Goal: Transaction & Acquisition: Purchase product/service

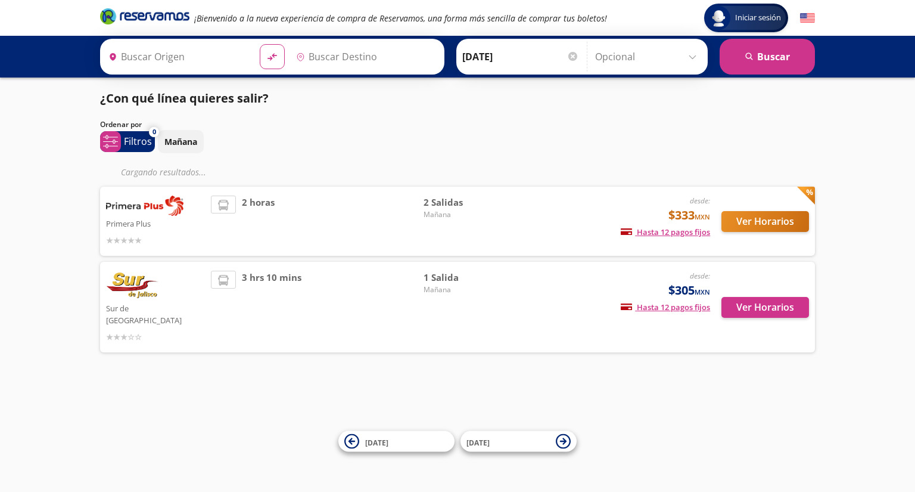
type input "[GEOGRAPHIC_DATA], [GEOGRAPHIC_DATA]"
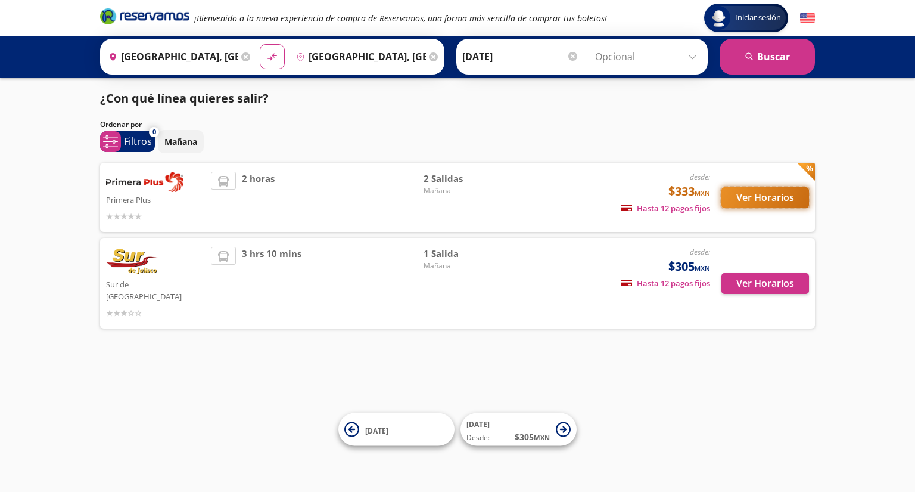
click at [754, 192] on button "Ver Horarios" at bounding box center [766, 197] width 88 height 21
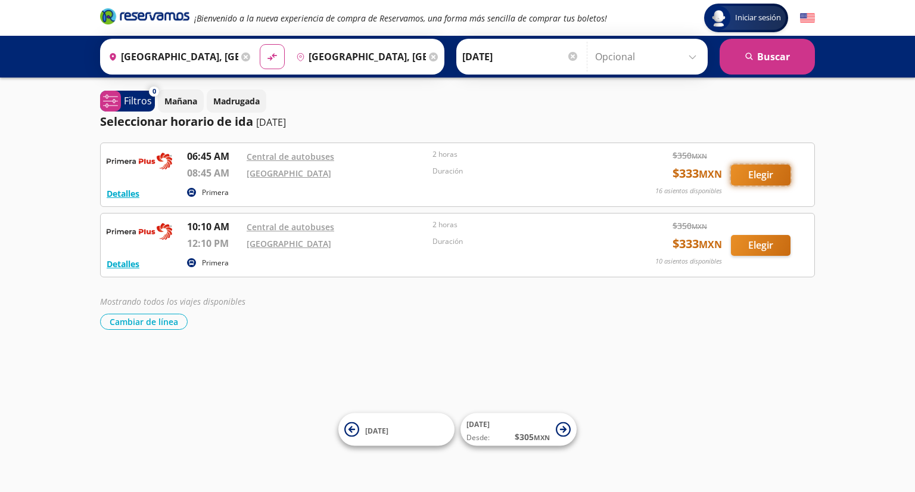
click at [748, 172] on button "Elegir" at bounding box center [761, 174] width 60 height 21
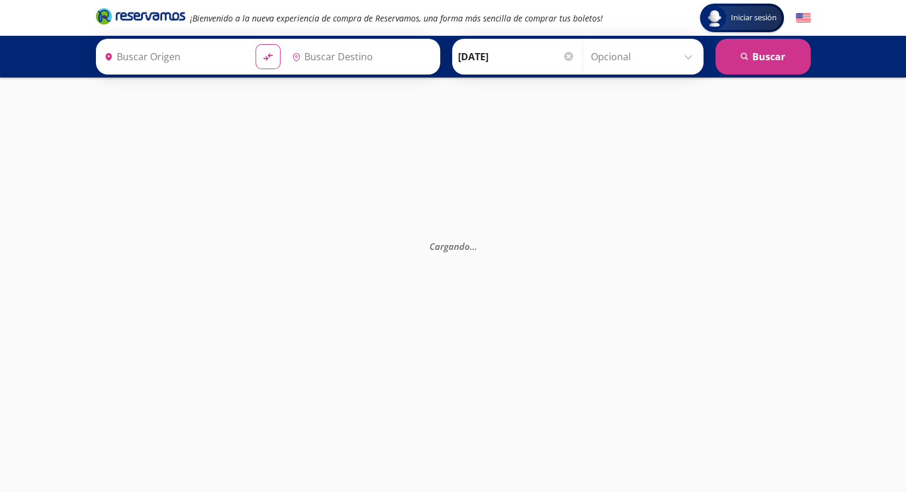
type input "[GEOGRAPHIC_DATA], [GEOGRAPHIC_DATA]"
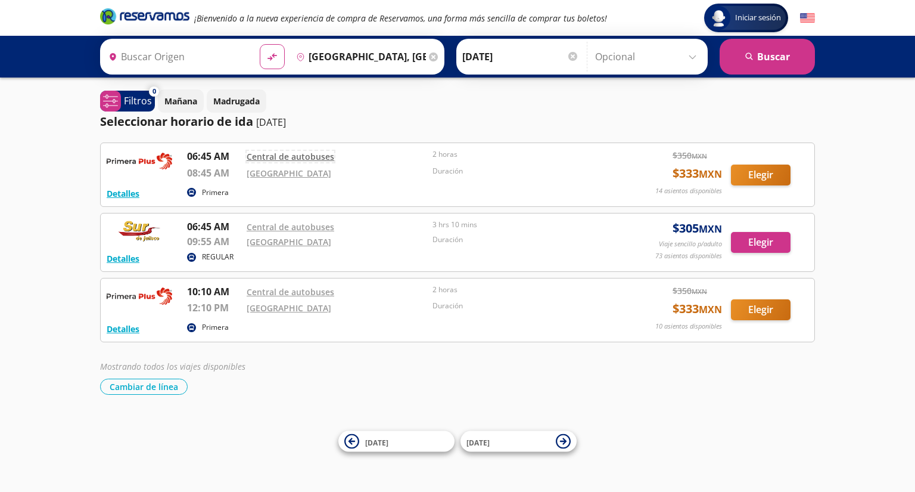
click at [298, 160] on link "Central de autobuses" at bounding box center [291, 156] width 88 height 11
click at [468, 178] on div "Duración" at bounding box center [523, 175] width 180 height 18
click at [876, 138] on div "Iniciar sesión Iniciar sesión ¡Bienvenido a la nueva experiencia de compra de R…" at bounding box center [457, 246] width 915 height 492
click at [876, 126] on div "Iniciar sesión Iniciar sesión ¡Bienvenido a la nueva experiencia de compra de R…" at bounding box center [457, 246] width 915 height 492
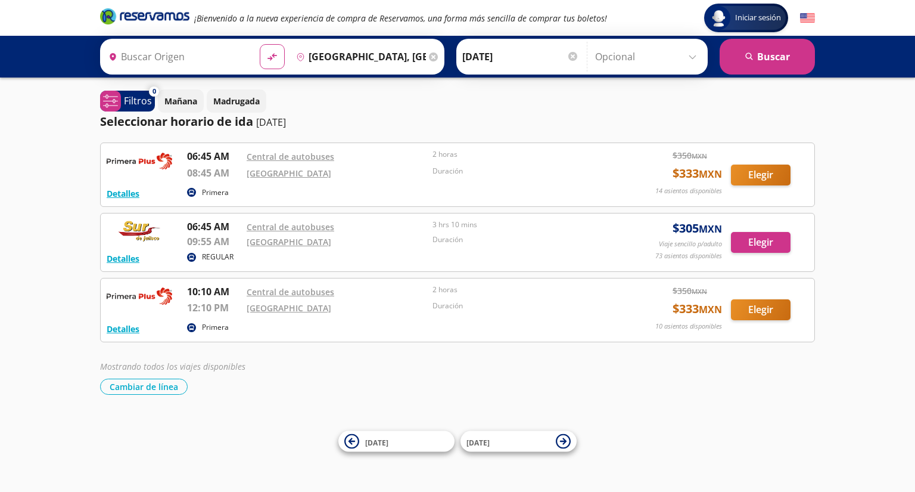
click at [476, 108] on div "Mañana Madrugada" at bounding box center [486, 100] width 657 height 23
click at [518, 108] on div "Mañana Madrugada" at bounding box center [486, 100] width 657 height 23
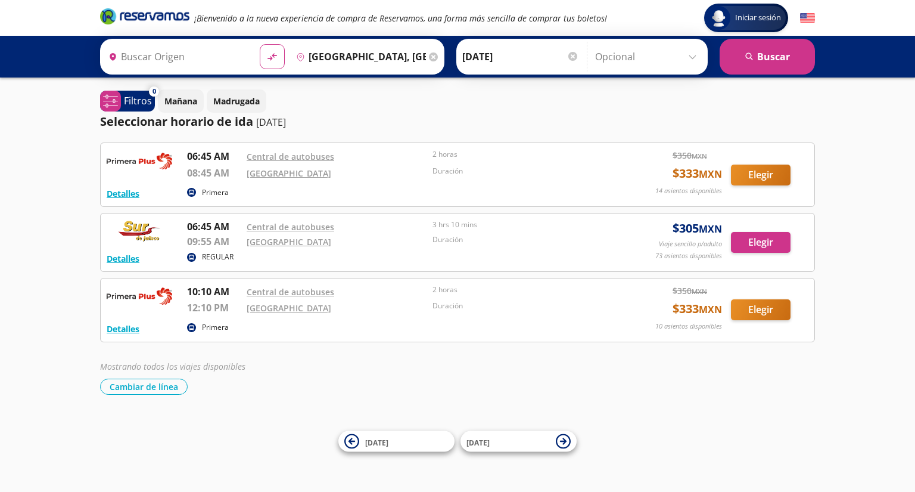
click at [858, 123] on div "Iniciar sesión Iniciar sesión ¡Bienvenido a la nueva experiencia de compra de R…" at bounding box center [457, 246] width 915 height 492
click at [509, 378] on div "Cambiar de línea [GEOGRAPHIC_DATA] de línea" at bounding box center [457, 386] width 715 height 16
click at [461, 374] on div "Mostrando todos los viajes disponibles Cambiar de línea [GEOGRAPHIC_DATA] de lí…" at bounding box center [457, 377] width 715 height 35
click at [887, 175] on div "Iniciar sesión Iniciar sesión ¡Bienvenido a la nueva experiencia de compra de R…" at bounding box center [457, 246] width 915 height 492
click at [517, 262] on div "REGULAR" at bounding box center [399, 258] width 425 height 14
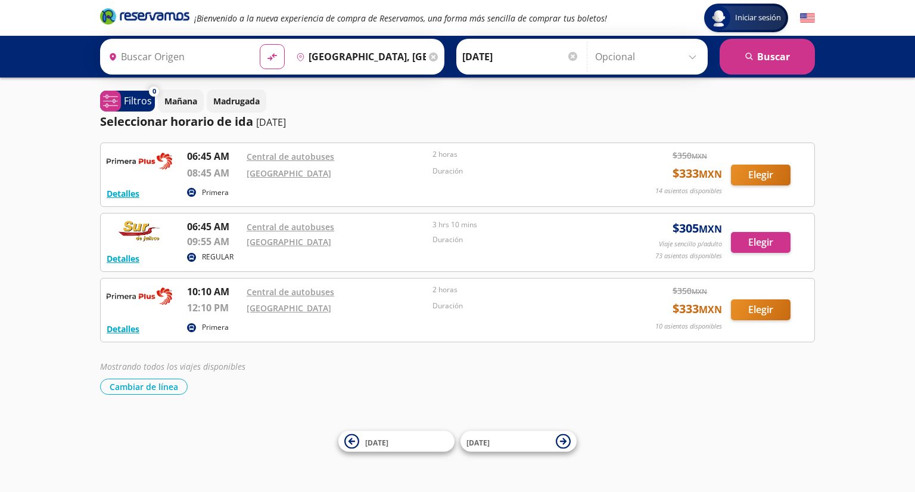
click at [315, 191] on div "Primera" at bounding box center [399, 193] width 425 height 14
click at [336, 215] on div "Detalles REGULAR 06:45 AM Central de autobuses 09:55 AM Central Nueva 3 hrs 10 …" at bounding box center [457, 242] width 715 height 59
click at [887, 175] on div "Iniciar sesión Iniciar sesión ¡Bienvenido a la nueva experiencia de compra de R…" at bounding box center [457, 246] width 915 height 492
click at [424, 137] on div "0 system-uicons:filtering Filtros chevron Mañana Madrugada Seleccionar horario …" at bounding box center [457, 241] width 727 height 305
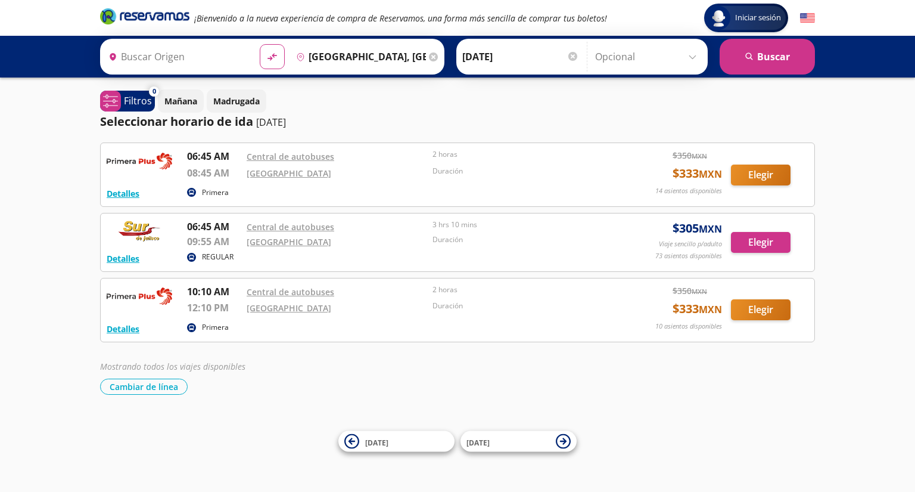
click at [495, 241] on p "Duración" at bounding box center [523, 239] width 180 height 11
click at [424, 137] on div "0 system-uicons:filtering Filtros chevron Mañana Madrugada Seleccionar horario …" at bounding box center [457, 241] width 727 height 305
click at [767, 177] on button "Elegir" at bounding box center [761, 174] width 60 height 21
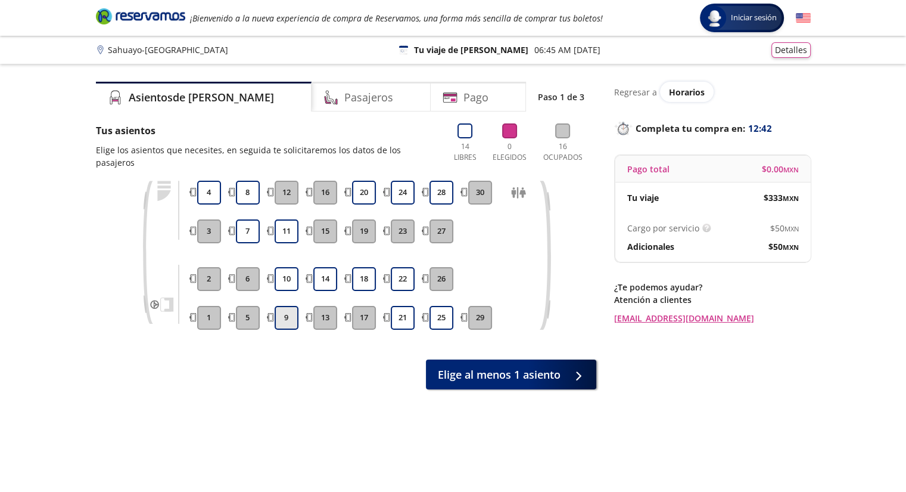
click at [290, 306] on button "9" at bounding box center [287, 318] width 24 height 24
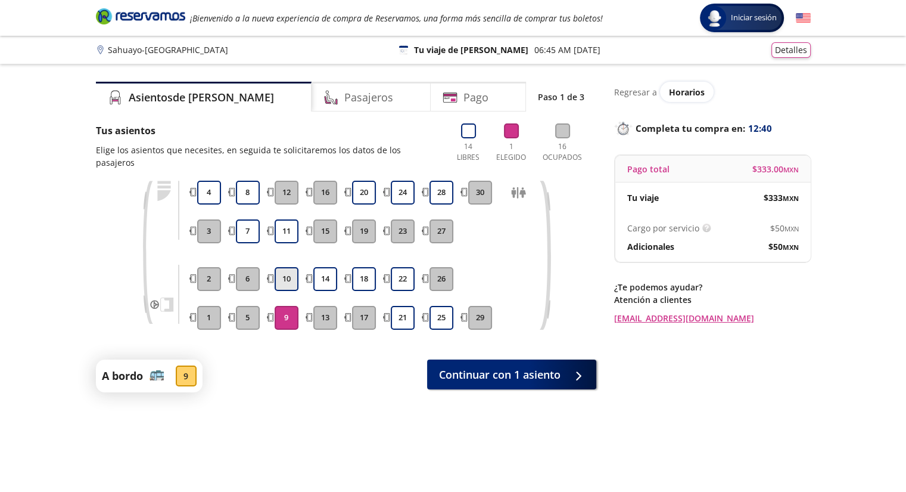
click at [292, 267] on button "10" at bounding box center [287, 279] width 24 height 24
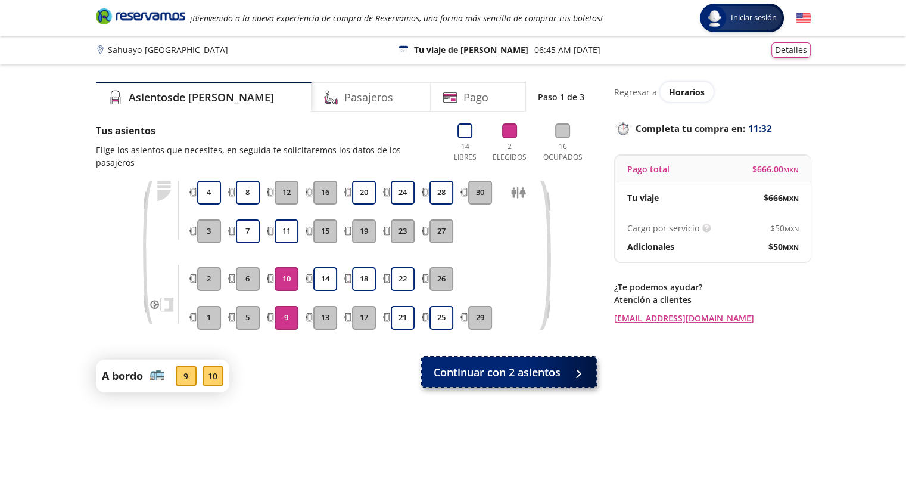
click at [545, 364] on span "Continuar con 2 asientos" at bounding box center [497, 372] width 127 height 16
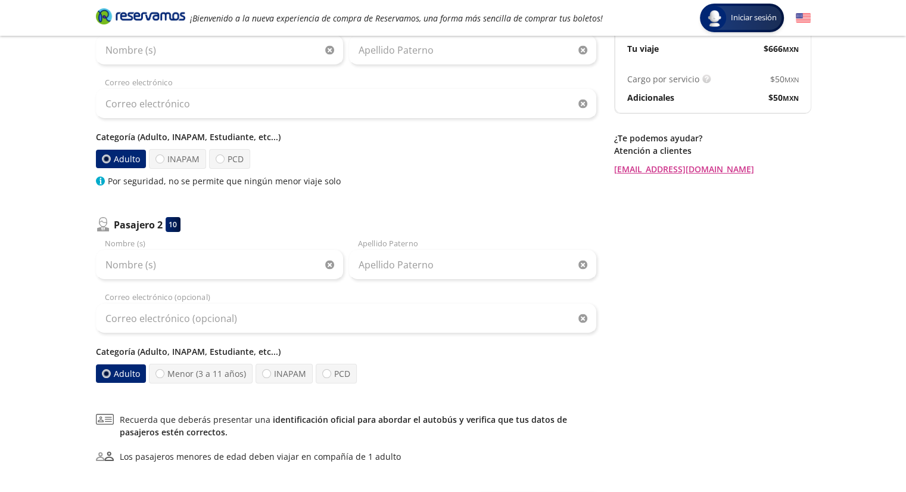
scroll to position [137, 0]
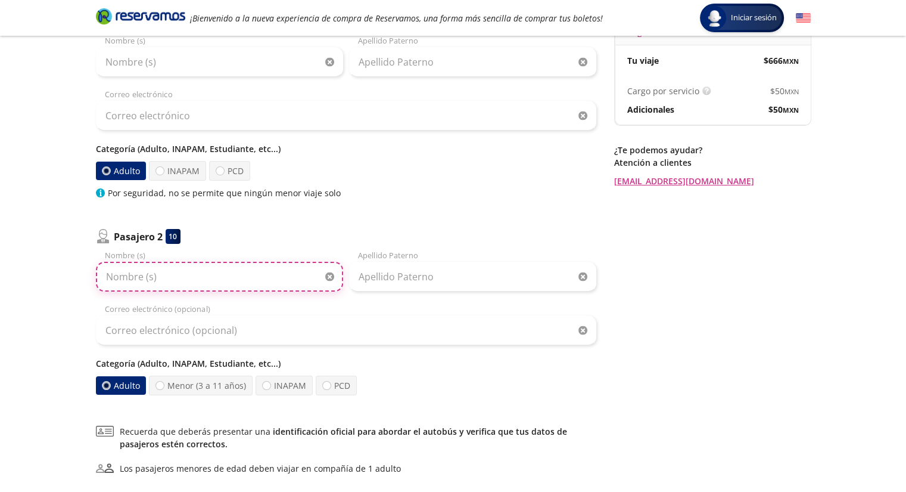
click at [168, 276] on input "Nombre (s)" at bounding box center [219, 277] width 247 height 30
type input "[DEMOGRAPHIC_DATA]"
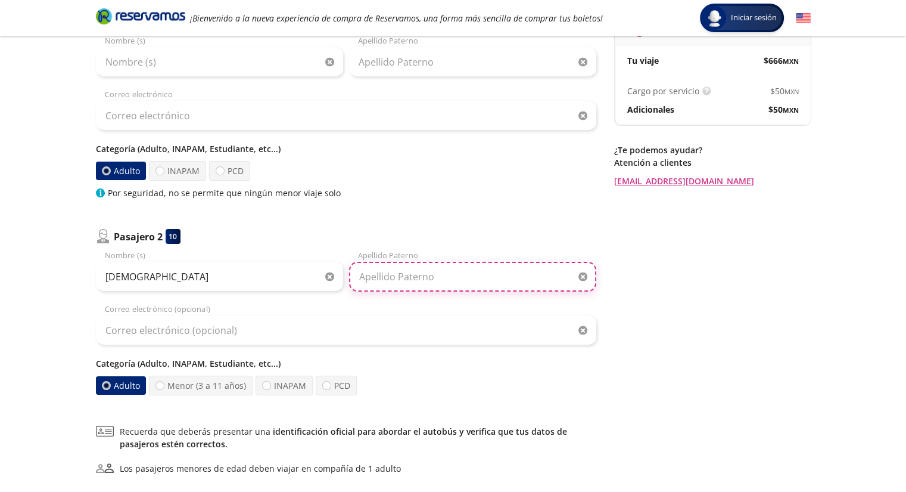
click at [378, 269] on input "Apellido Paterno" at bounding box center [472, 277] width 247 height 30
type input "[PERSON_NAME]"
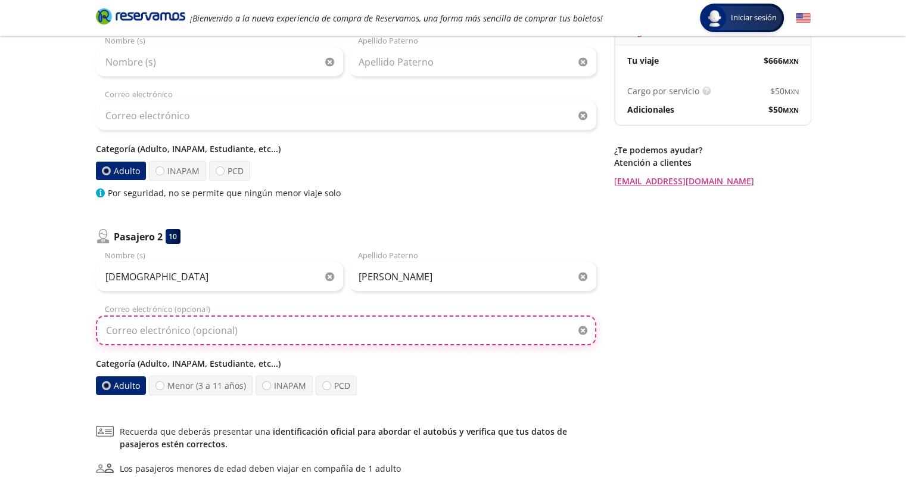
click at [254, 331] on input "Correo electrónico (opcional)" at bounding box center [346, 330] width 501 height 30
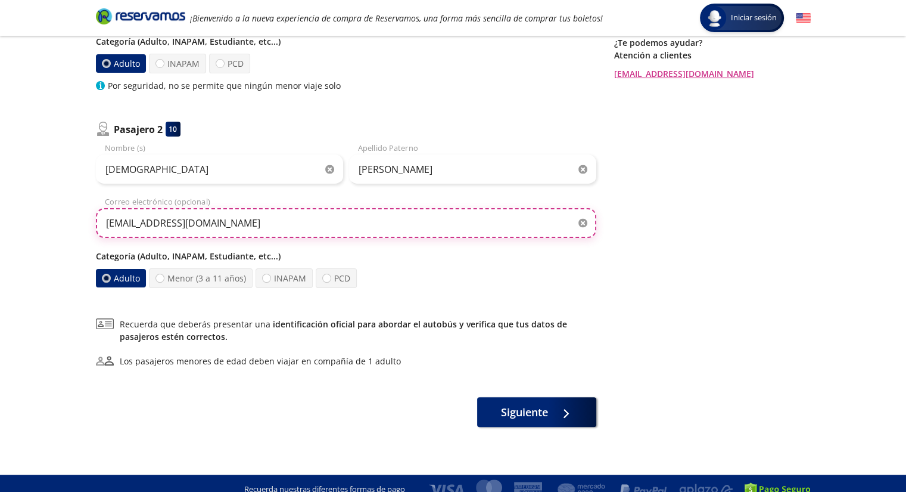
scroll to position [256, 0]
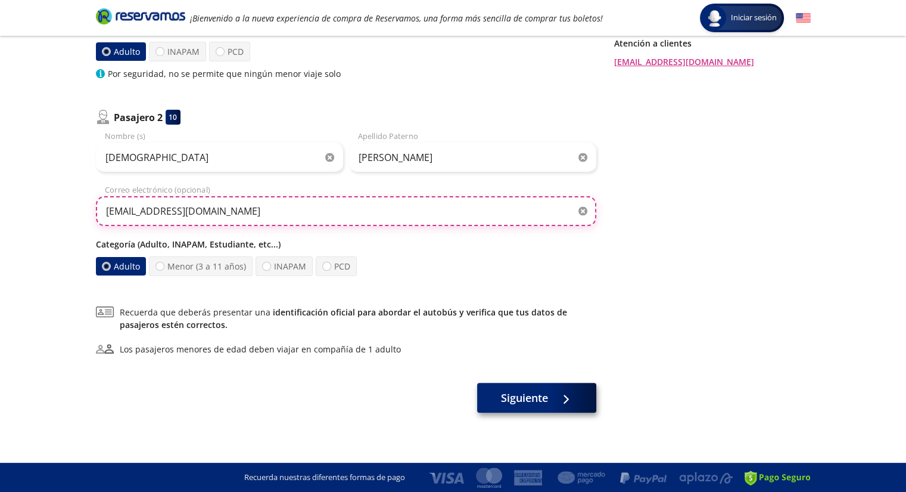
type input "[EMAIL_ADDRESS][DOMAIN_NAME]"
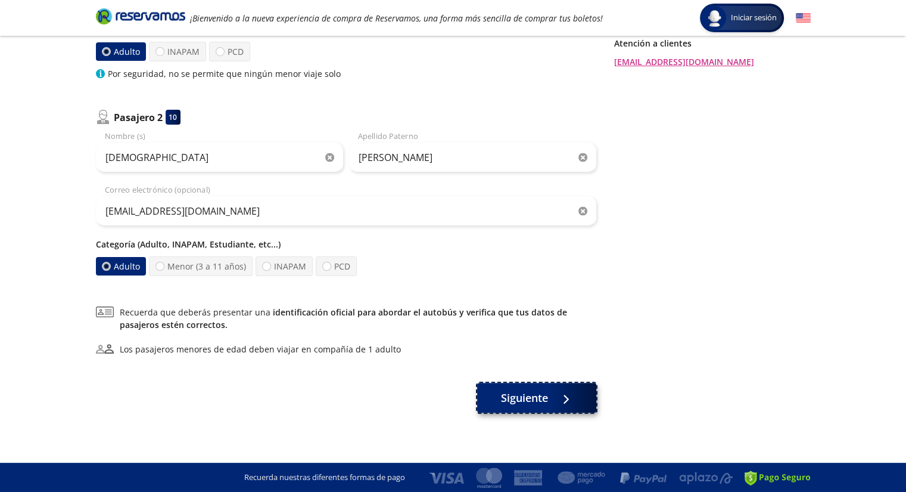
click at [540, 398] on span "Siguiente" at bounding box center [524, 398] width 47 height 16
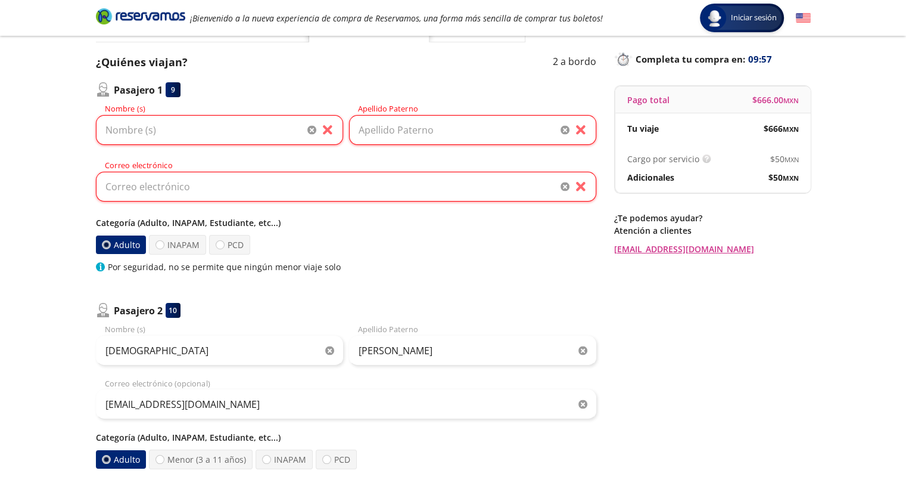
scroll to position [63, 0]
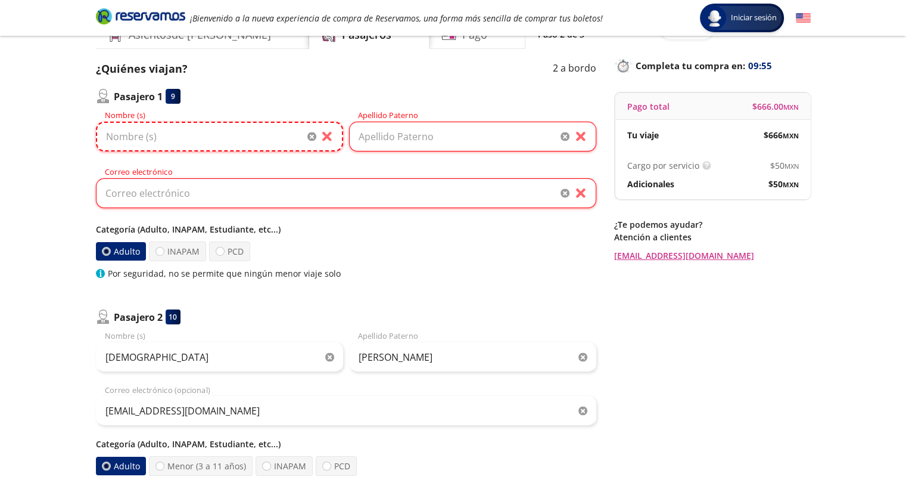
click at [206, 136] on input "Nombre (s)" at bounding box center [219, 137] width 247 height 30
type input "[PERSON_NAME]"
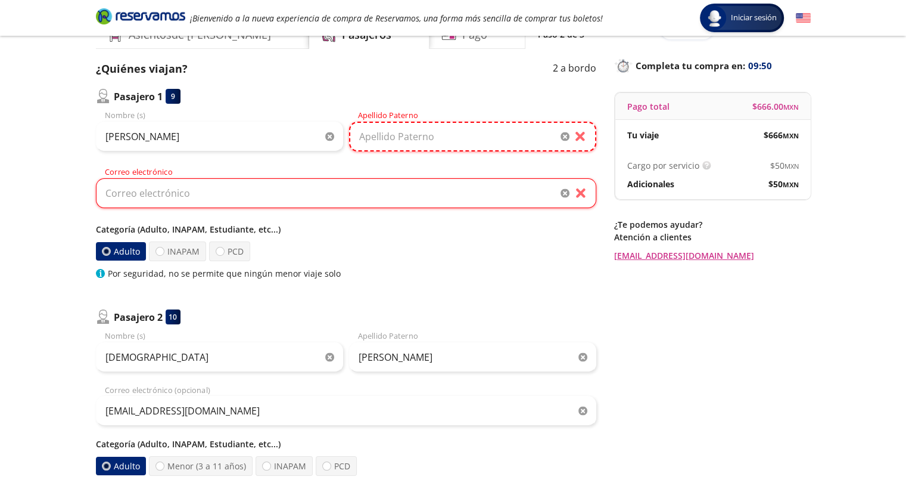
click at [443, 133] on input "Apellido Paterno" at bounding box center [472, 137] width 247 height 30
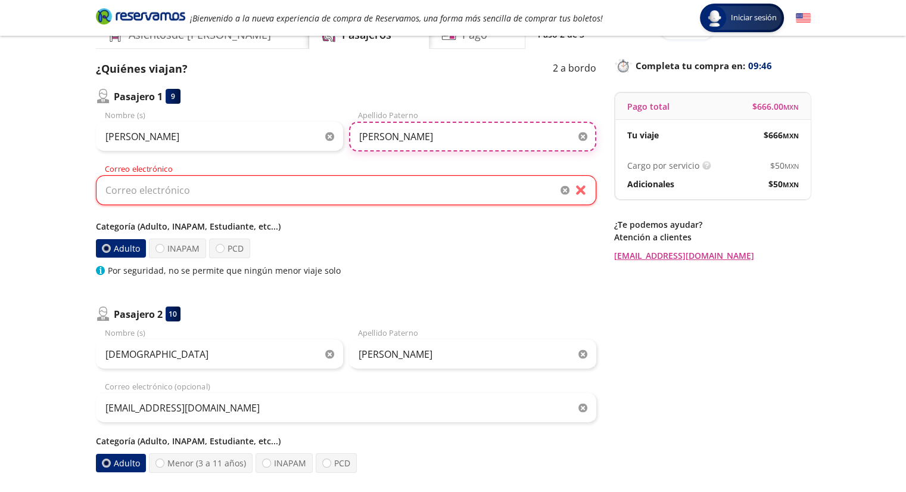
type input "[PERSON_NAME]"
click at [265, 189] on input "Correo electrónico" at bounding box center [346, 190] width 501 height 30
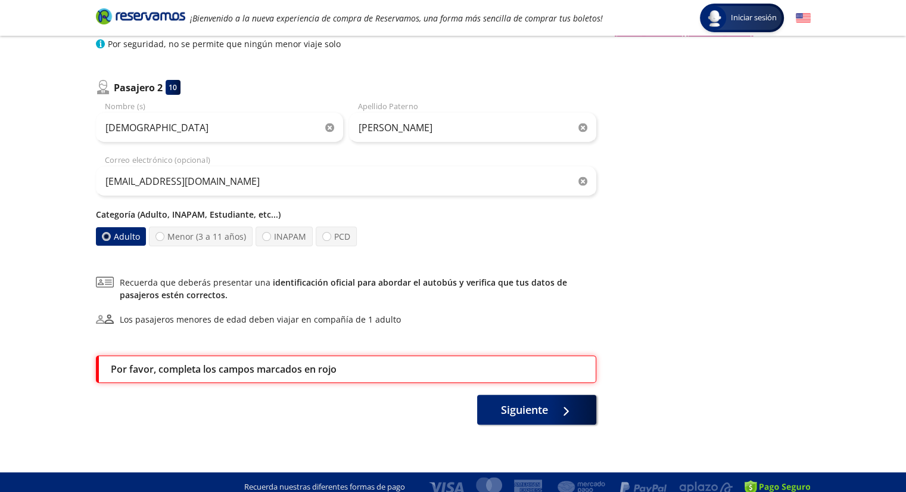
scroll to position [295, 0]
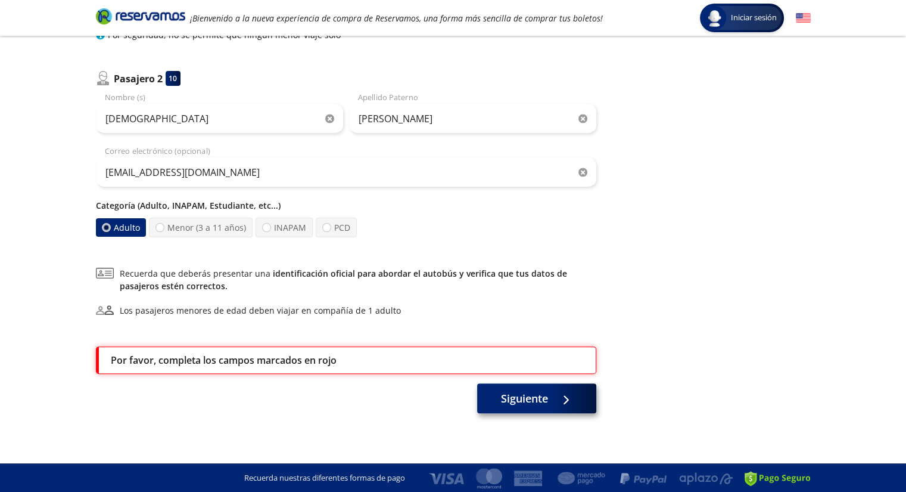
type input "[EMAIL_ADDRESS][DOMAIN_NAME]"
click at [532, 400] on span "Siguiente" at bounding box center [524, 398] width 47 height 16
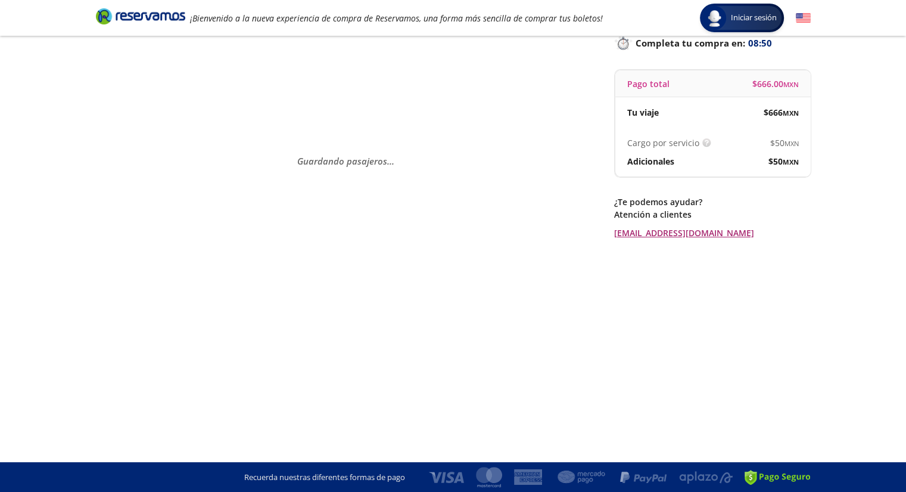
scroll to position [0, 0]
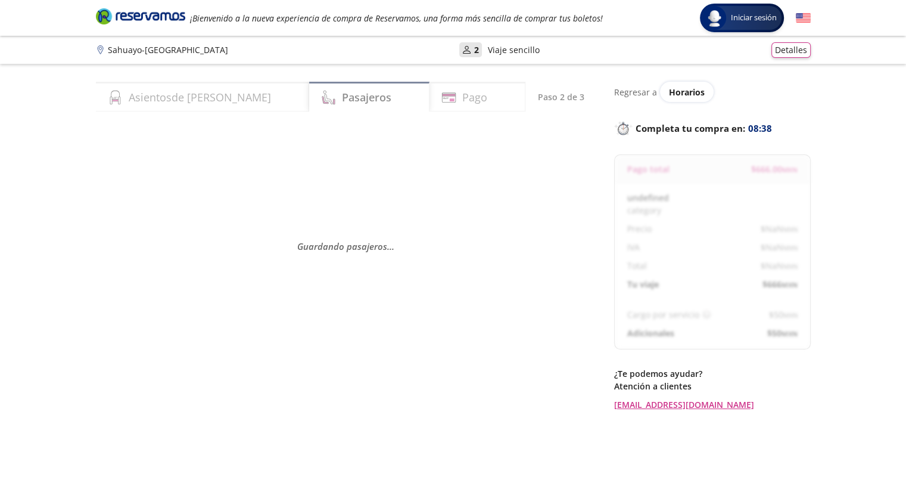
select select "MX"
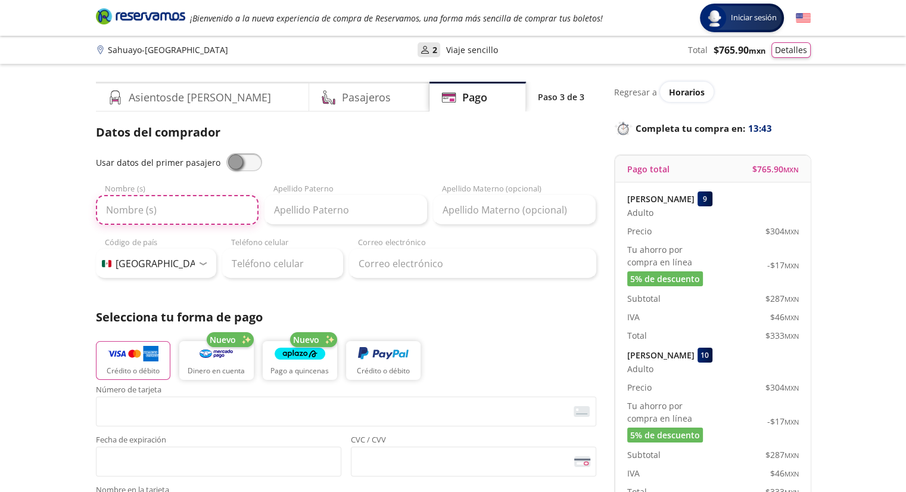
click at [147, 209] on input "Nombre (s)" at bounding box center [177, 210] width 163 height 30
type input "[DEMOGRAPHIC_DATA]"
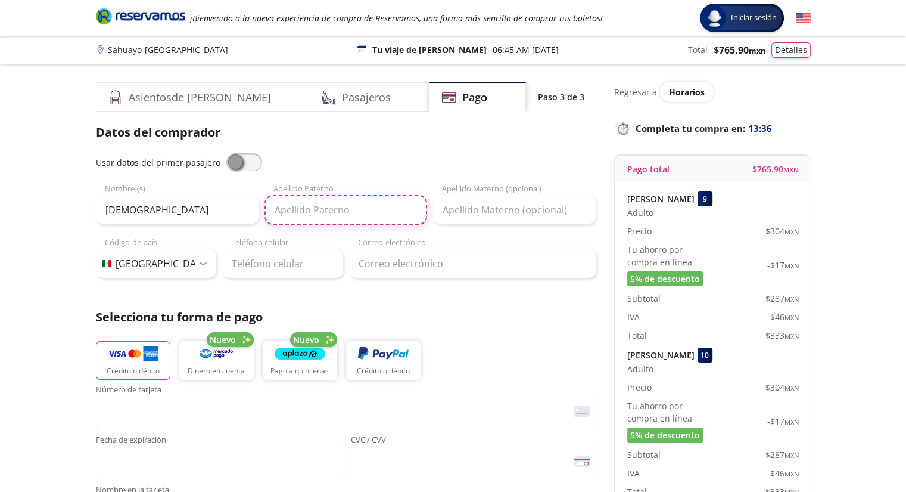
click at [330, 206] on input "Apellido Paterno" at bounding box center [346, 210] width 163 height 30
type input "[PERSON_NAME]"
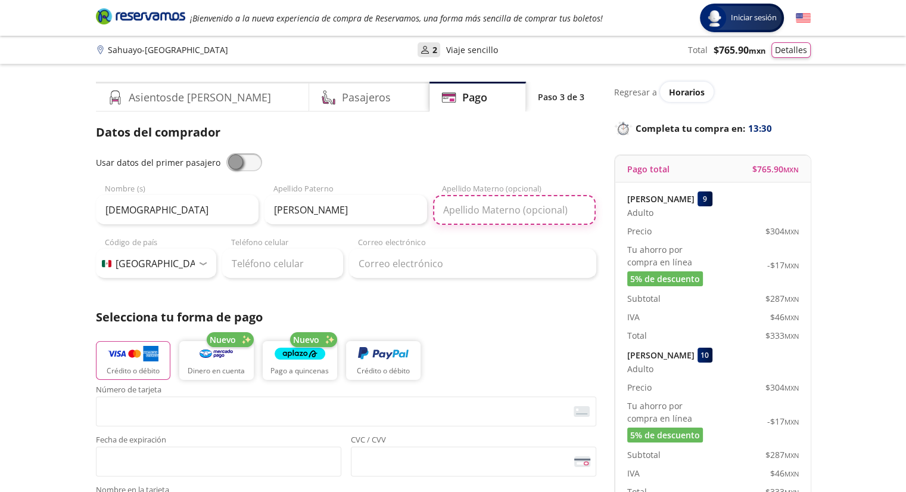
click at [518, 217] on input "Apellido Materno (opcional)" at bounding box center [514, 210] width 163 height 30
type input "[PERSON_NAME]"
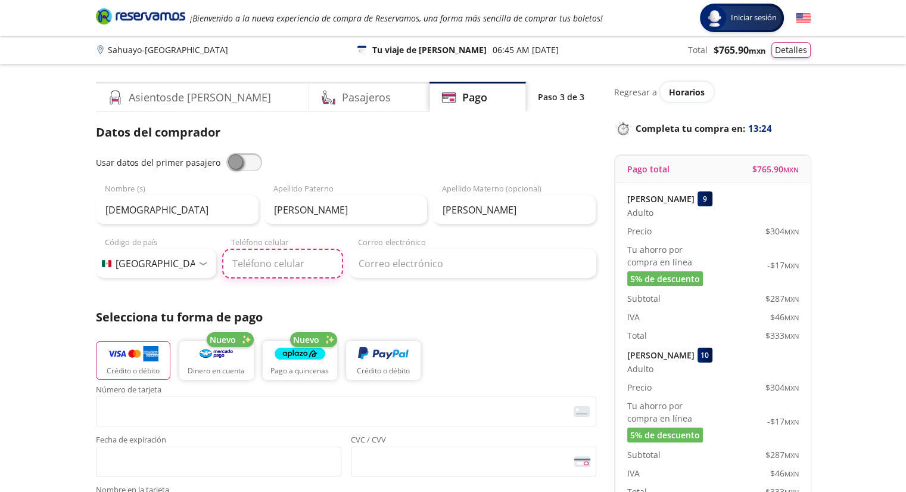
click at [291, 266] on input "Teléfono celular" at bounding box center [282, 263] width 121 height 30
type input "353 110 3374"
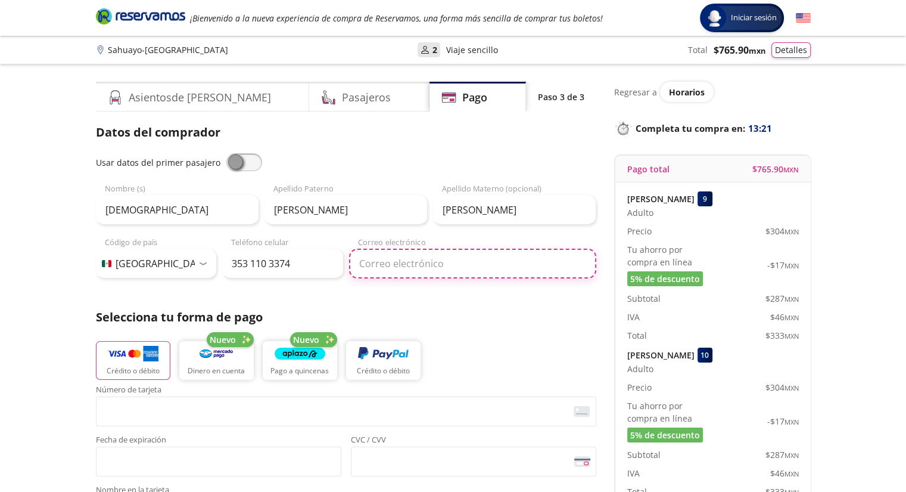
click at [432, 265] on input "Correo electrónico" at bounding box center [472, 263] width 247 height 30
click at [462, 264] on input "[EMAIL_ADDRESS][DOMAIN_NAME]" at bounding box center [472, 263] width 247 height 30
type input "[EMAIL_ADDRESS][DOMAIN_NAME]"
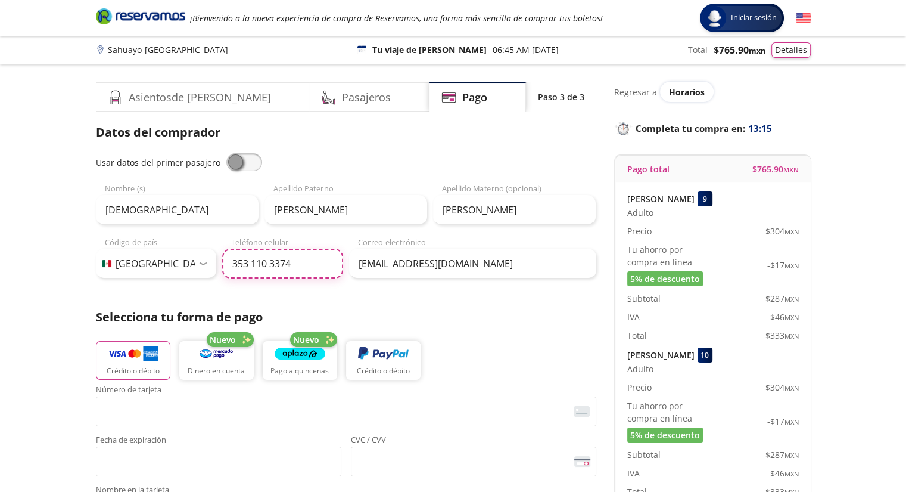
click at [297, 266] on input "353 110 3374" at bounding box center [282, 263] width 121 height 30
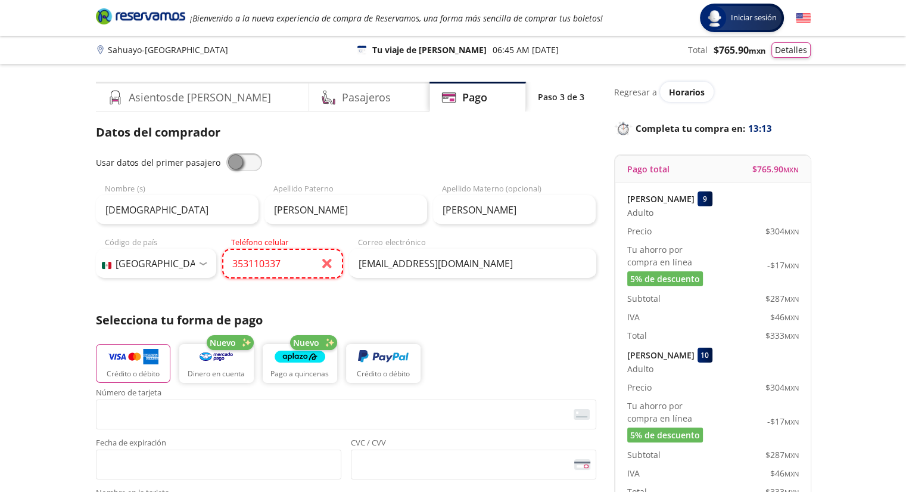
type input "353 110 3374"
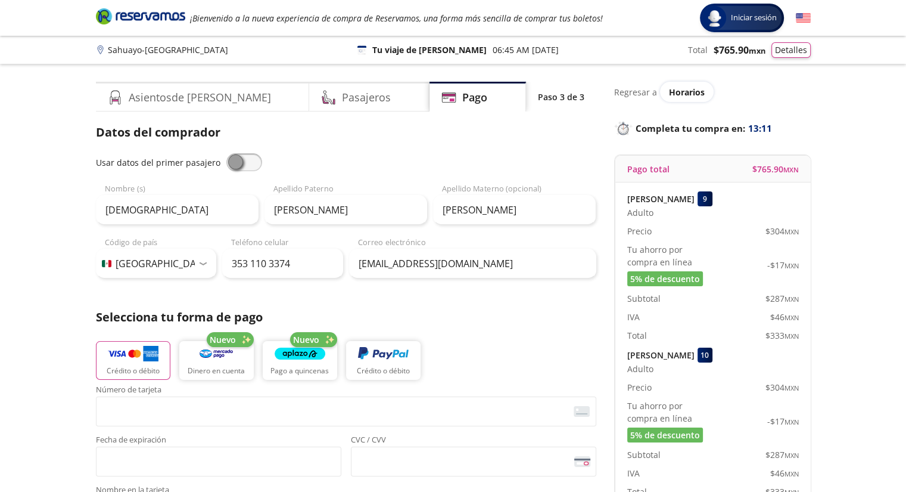
click at [478, 314] on p "Selecciona tu forma de pago" at bounding box center [346, 317] width 501 height 18
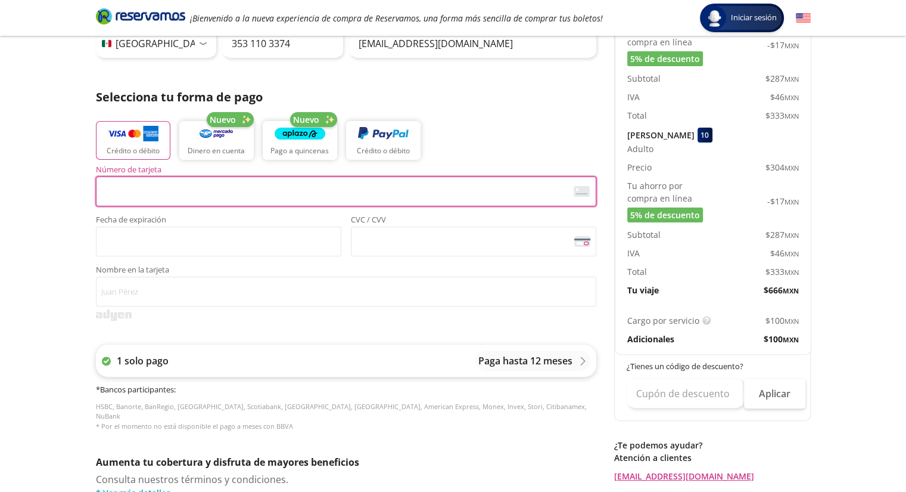
scroll to position [238, 0]
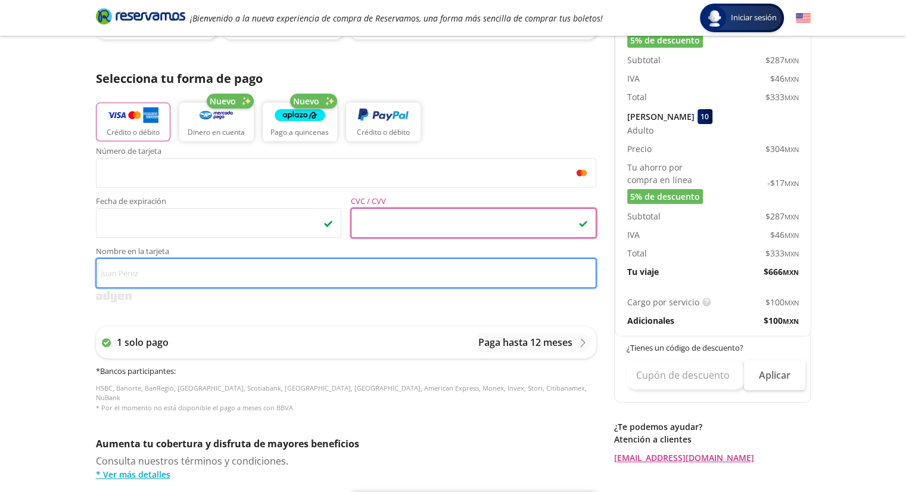
click at [193, 278] on input "Nombre en la tarjeta" at bounding box center [346, 273] width 501 height 30
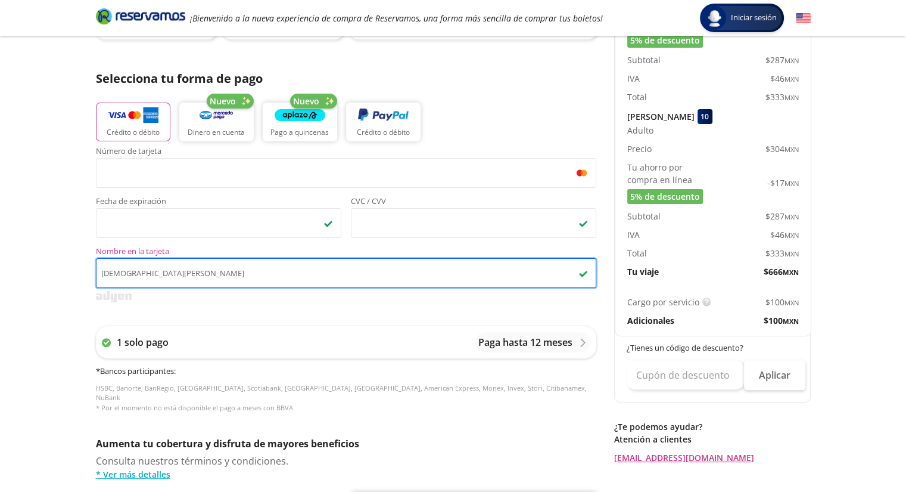
click at [118, 275] on input "[DEMOGRAPHIC_DATA][PERSON_NAME]" at bounding box center [346, 273] width 501 height 30
click at [150, 273] on input "[PERSON_NAME]" at bounding box center [346, 273] width 501 height 30
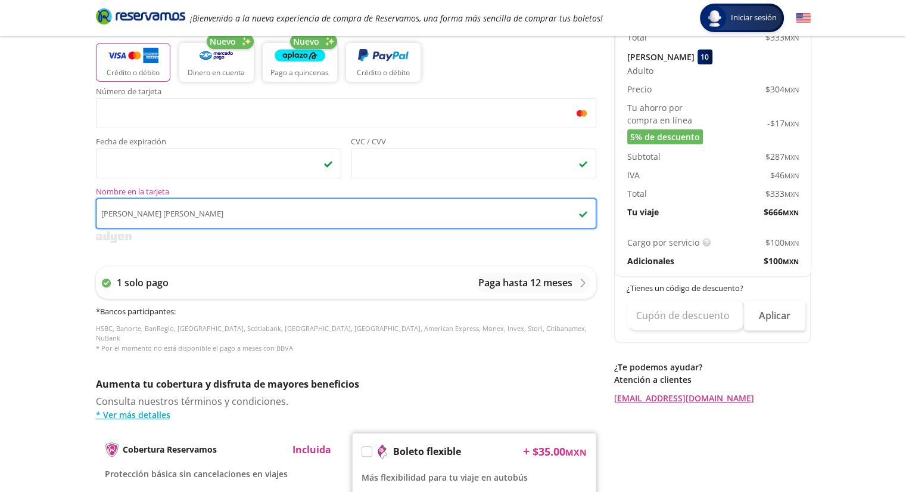
scroll to position [477, 0]
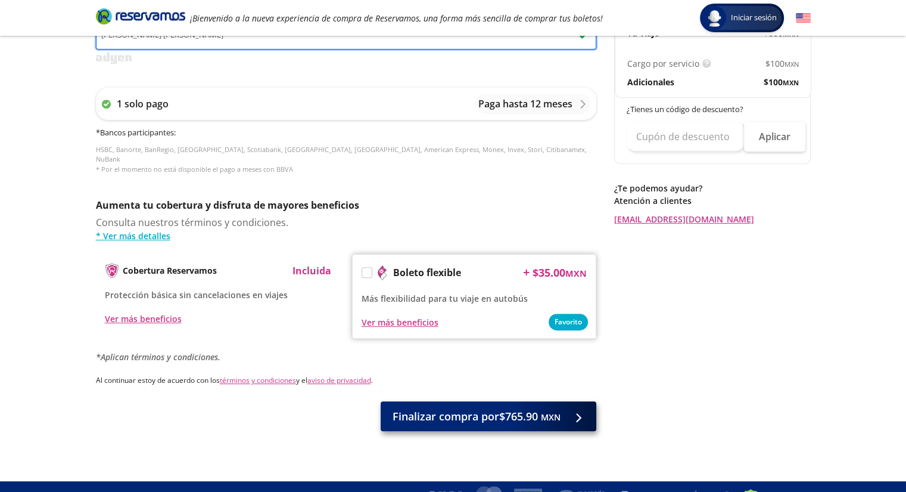
type input "[PERSON_NAME] [PERSON_NAME]"
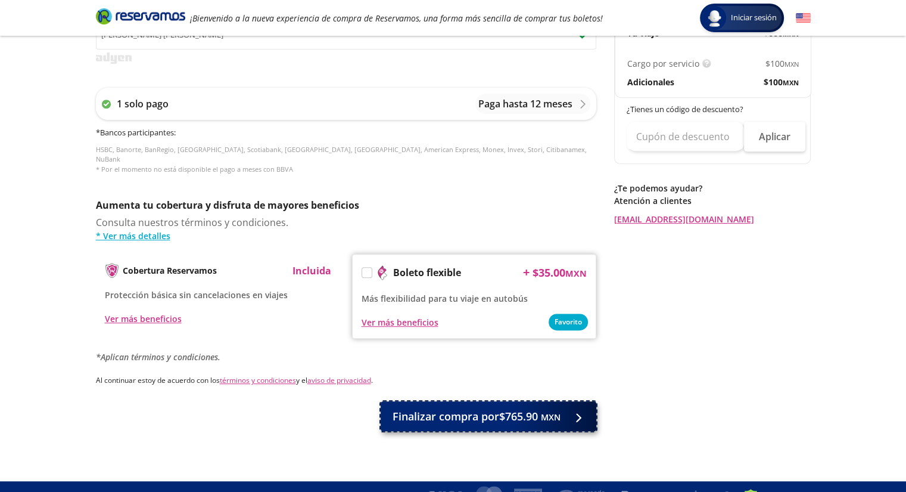
click at [492, 408] on span "Finalizar compra por $765.90 MXN" at bounding box center [477, 416] width 168 height 16
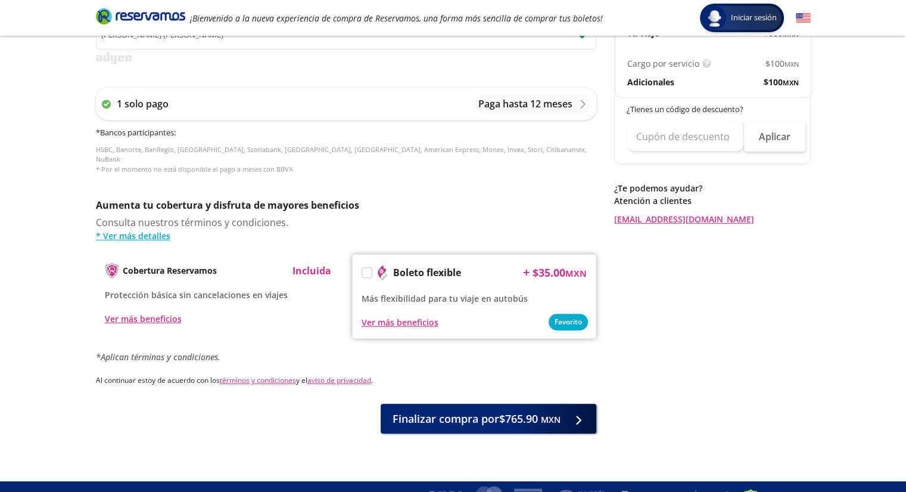
scroll to position [0, 0]
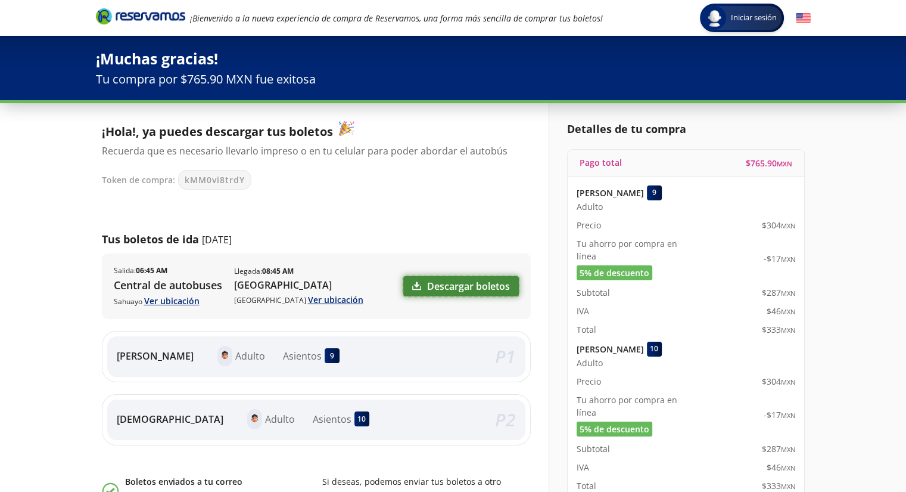
click at [417, 281] on icon at bounding box center [416, 285] width 9 height 9
